Goal: Complete application form: Complete application form

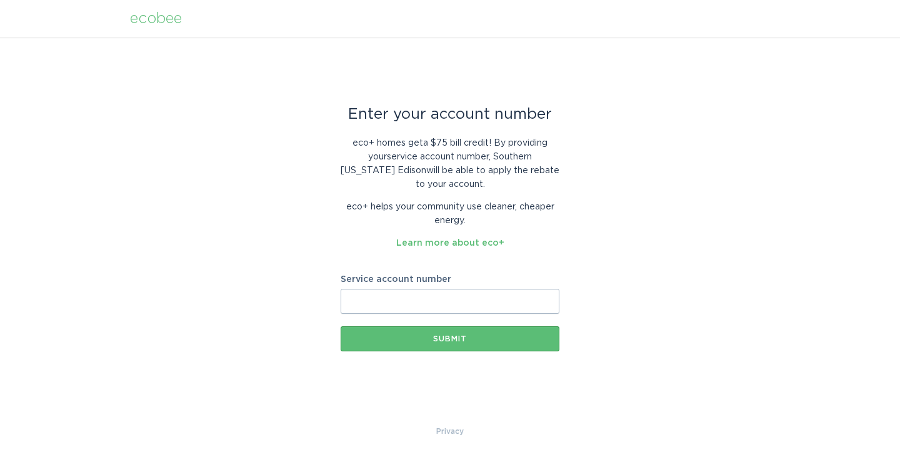
click at [402, 304] on input "Service account number" at bounding box center [449, 301] width 219 height 25
paste input "700996876118"
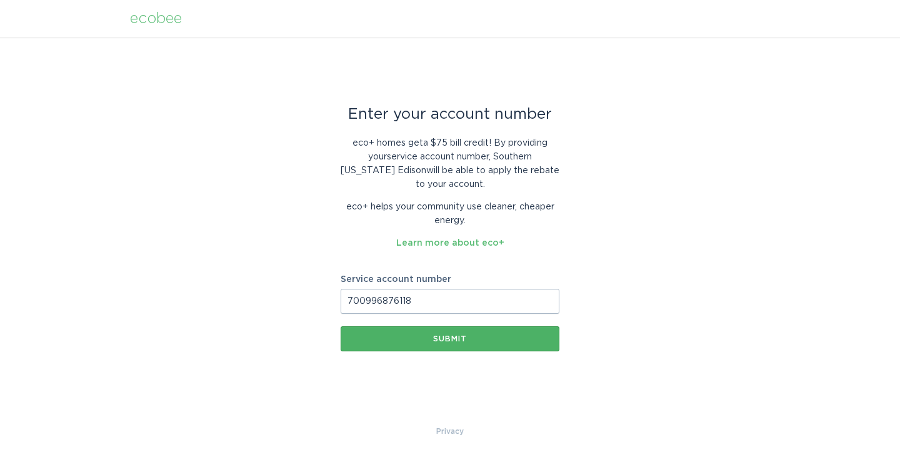
type input "700996876118"
click at [434, 333] on button "Submit" at bounding box center [449, 338] width 219 height 25
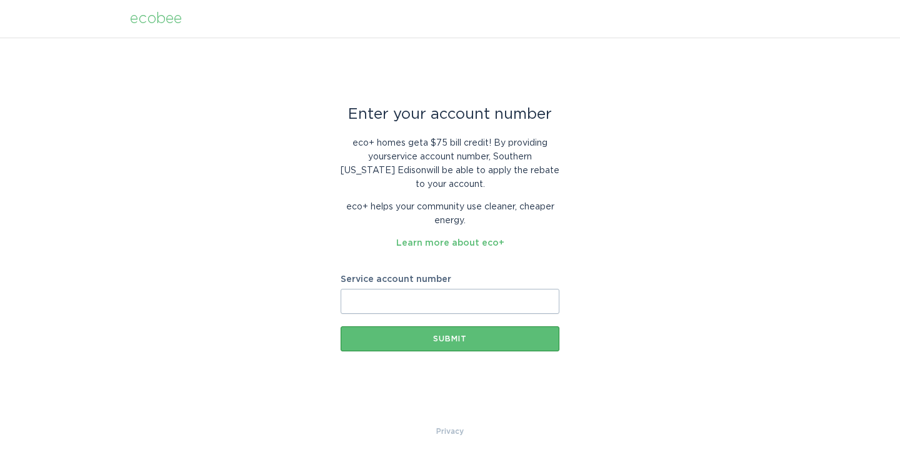
click at [449, 304] on input "Service account number" at bounding box center [449, 301] width 219 height 25
paste input "700996876118"
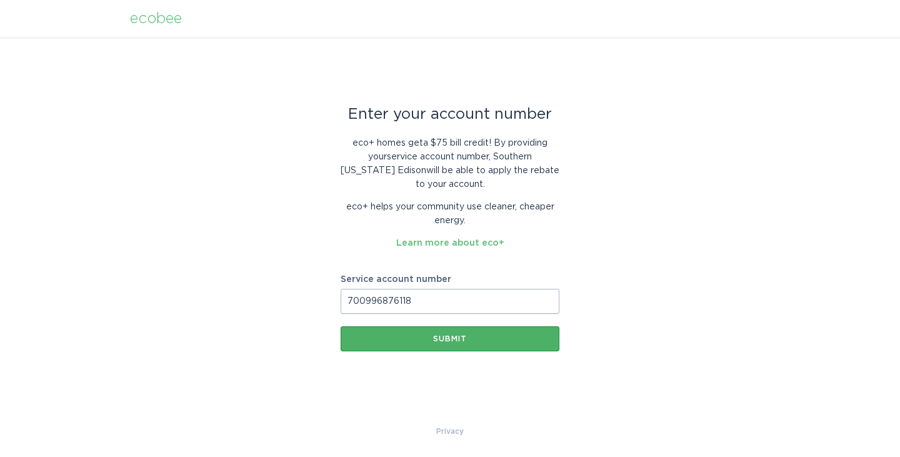
type input "700996876118"
click at [444, 339] on div "Submit" at bounding box center [450, 338] width 206 height 7
